Goal: Task Accomplishment & Management: Manage account settings

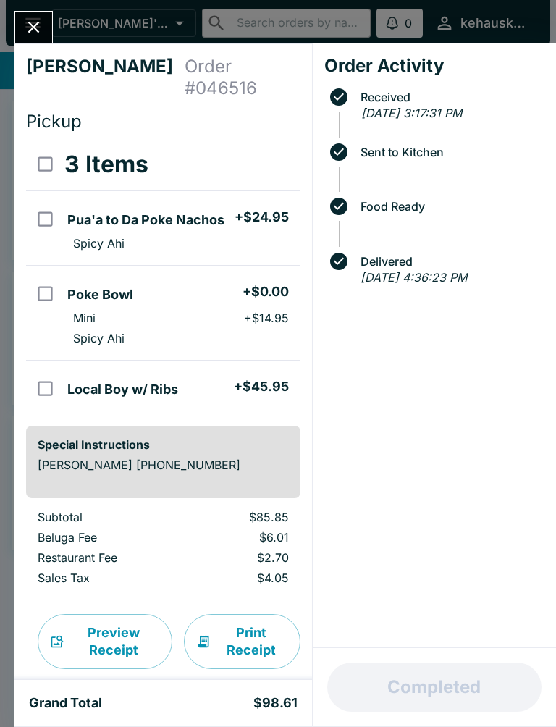
click at [22, 20] on button "Close" at bounding box center [33, 27] width 37 height 31
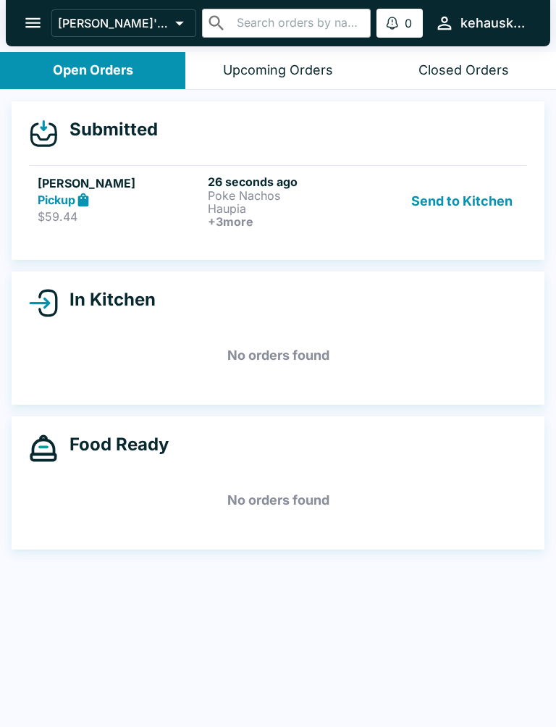
click at [162, 224] on div "[PERSON_NAME] $59.44" at bounding box center [120, 202] width 164 height 54
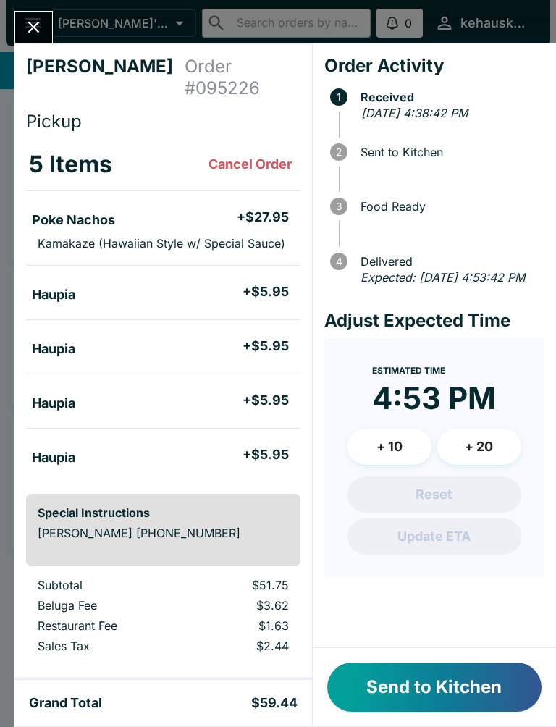
click at [443, 679] on button "Send to Kitchen" at bounding box center [434, 687] width 214 height 49
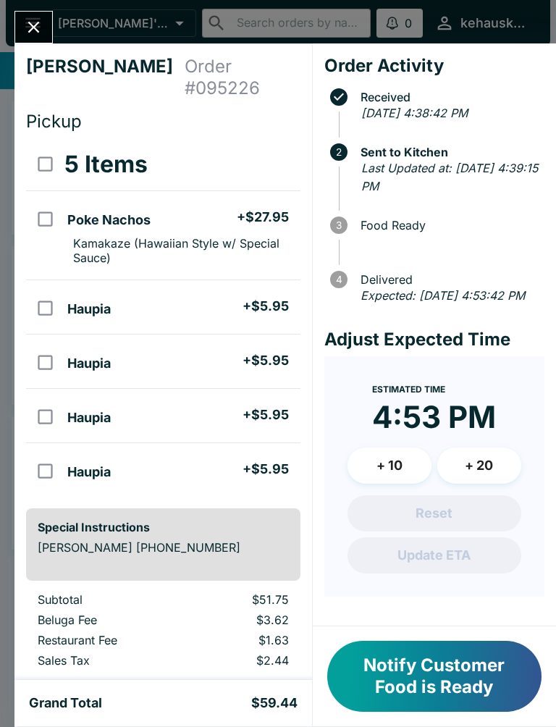
click at [444, 679] on button "Notify Customer Food is Ready" at bounding box center [434, 676] width 214 height 71
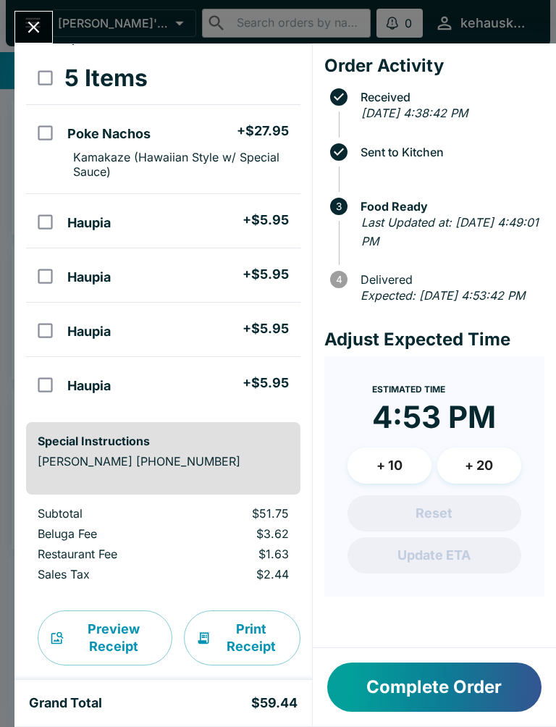
scroll to position [85, 0]
click at [26, 4] on div "[PERSON_NAME] Order # 095226 Pickup 5 Items Poke Nachos + $27.95 Kamakaze (Hawa…" at bounding box center [278, 363] width 556 height 727
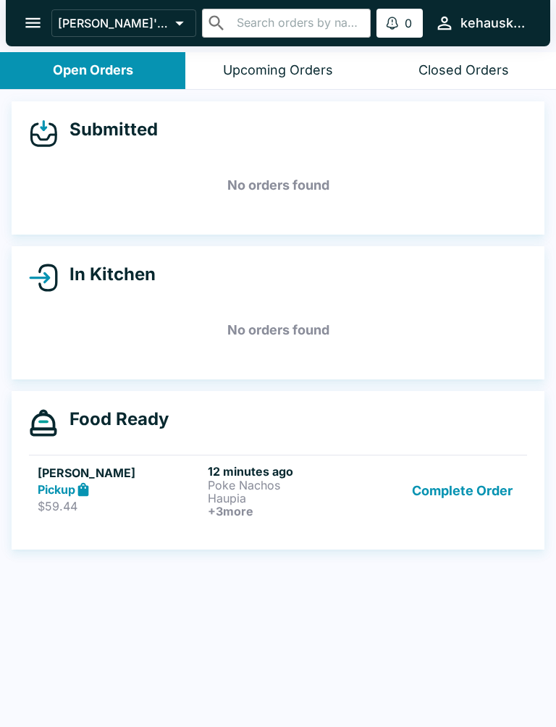
click at [40, 31] on icon "open drawer" at bounding box center [33, 23] width 20 height 20
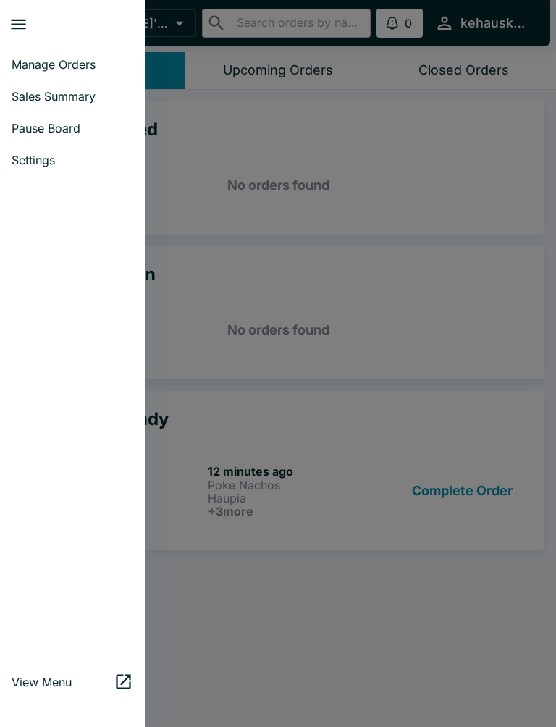
click at [360, 282] on div at bounding box center [278, 363] width 556 height 727
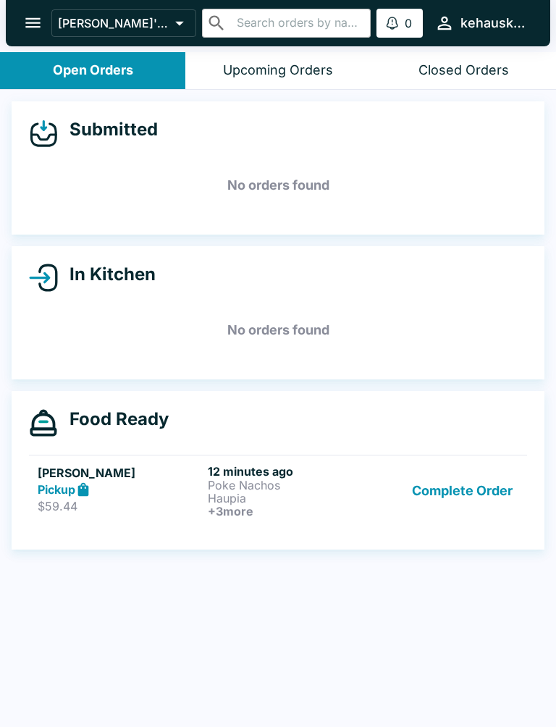
click at [482, 491] on button "Complete Order" at bounding box center [462, 491] width 112 height 54
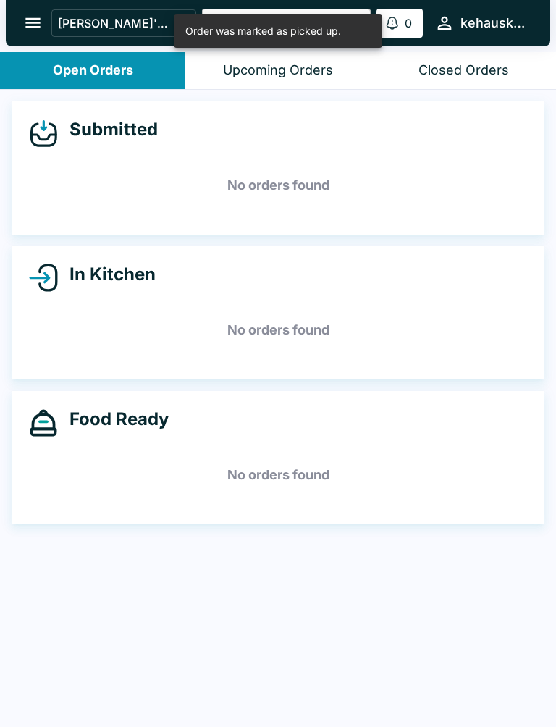
click at [235, 72] on div "Upcoming Orders" at bounding box center [278, 70] width 110 height 17
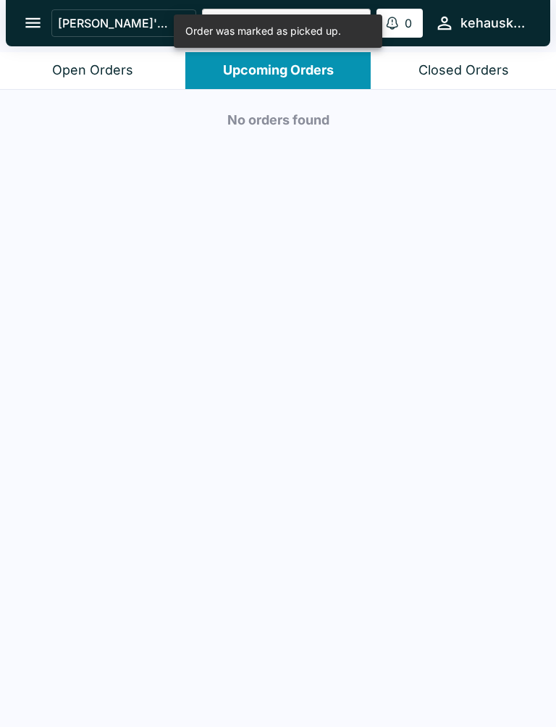
click at [462, 82] on button "Closed Orders" at bounding box center [463, 70] width 185 height 37
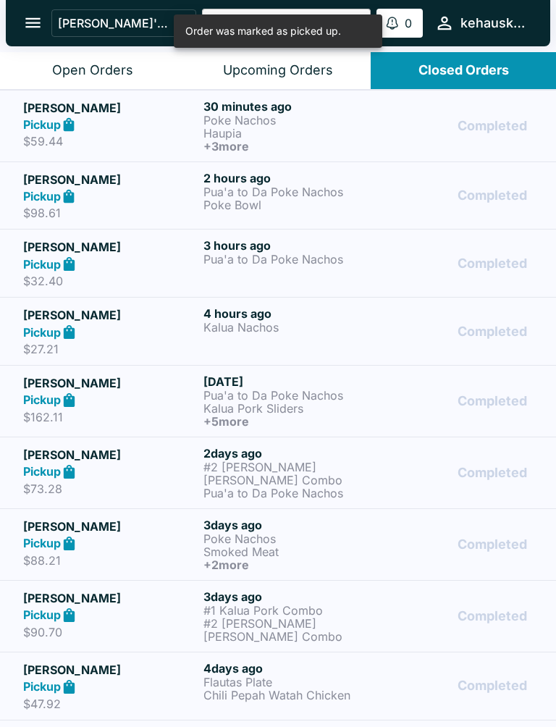
click at [130, 62] on div "Open Orders" at bounding box center [92, 70] width 81 height 17
